Goal: Task Accomplishment & Management: Manage account settings

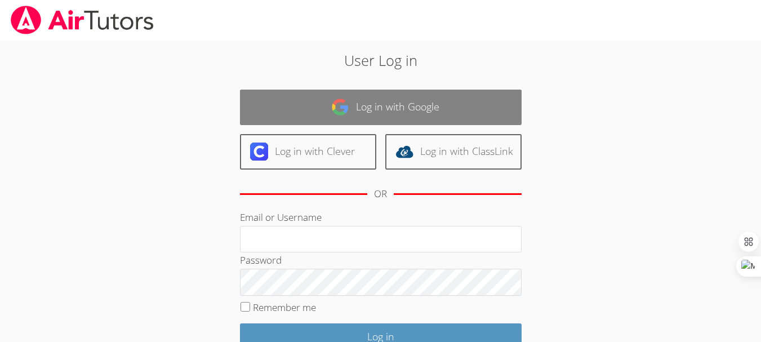
type input "yasmenelhassa@airtutors.org"
click at [428, 115] on link "Log in with Google" at bounding box center [380, 107] width 281 height 35
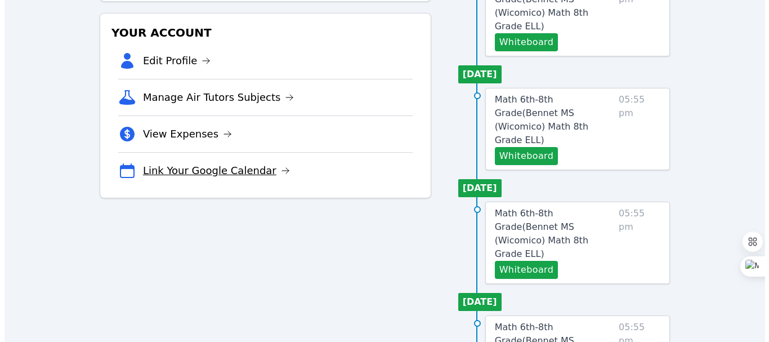
scroll to position [225, 0]
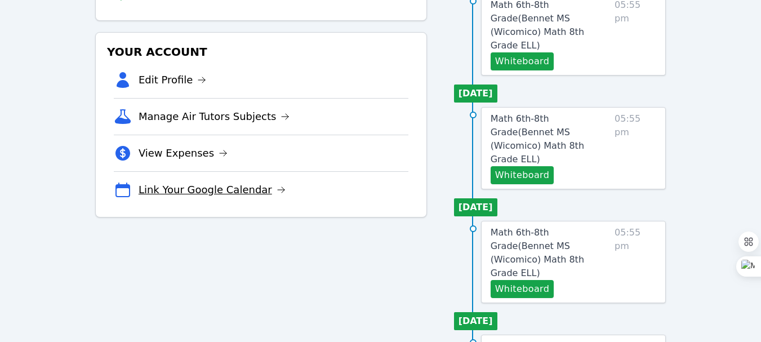
click at [205, 191] on link "Link Your Google Calendar" at bounding box center [211, 190] width 147 height 16
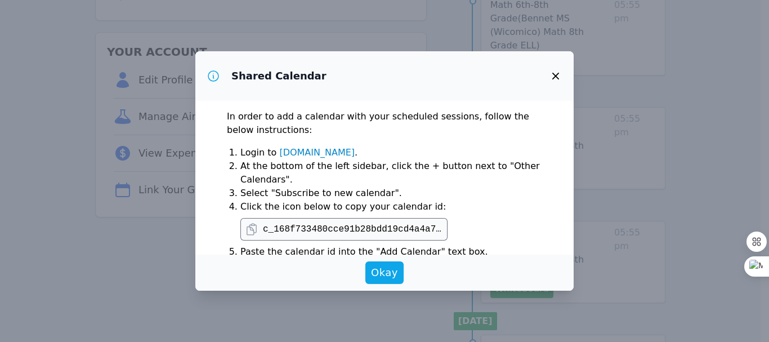
click at [248, 229] on icon at bounding box center [252, 229] width 14 height 14
click at [313, 155] on link "[DOMAIN_NAME]" at bounding box center [316, 152] width 75 height 11
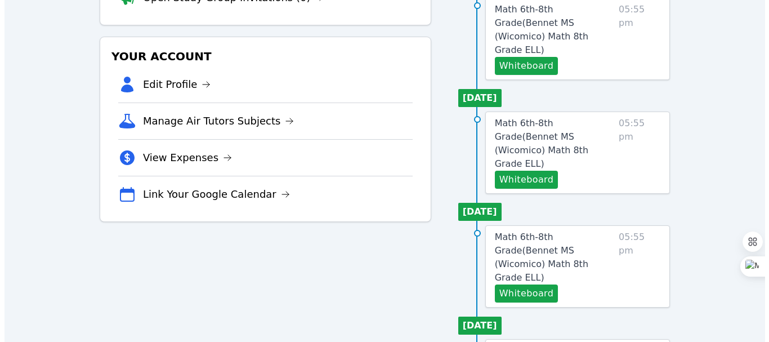
scroll to position [338, 0]
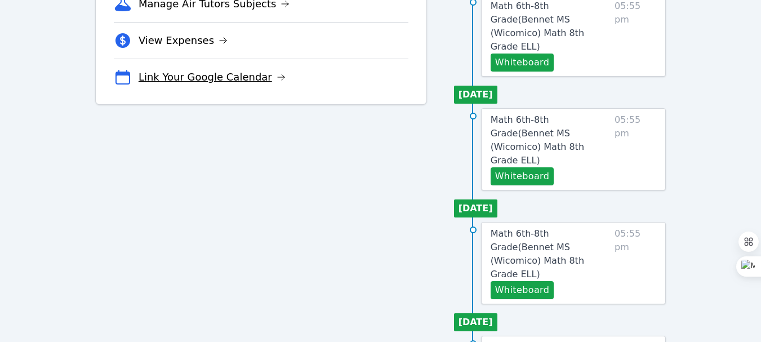
click at [231, 76] on link "Link Your Google Calendar" at bounding box center [211, 77] width 147 height 16
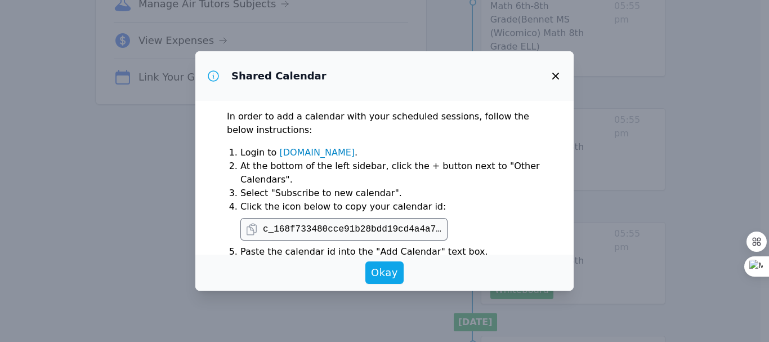
scroll to position [56, 0]
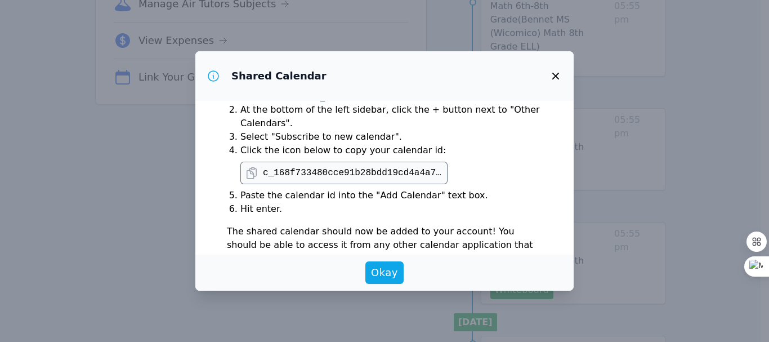
click at [254, 171] on icon at bounding box center [252, 173] width 14 height 14
